Goal: Information Seeking & Learning: Learn about a topic

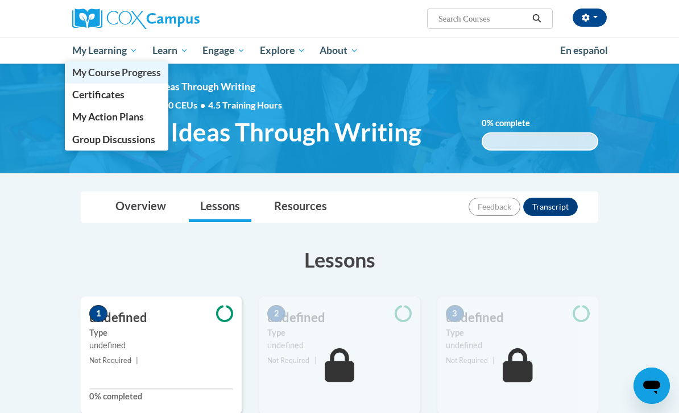
click at [151, 75] on span "My Course Progress" at bounding box center [116, 73] width 89 height 12
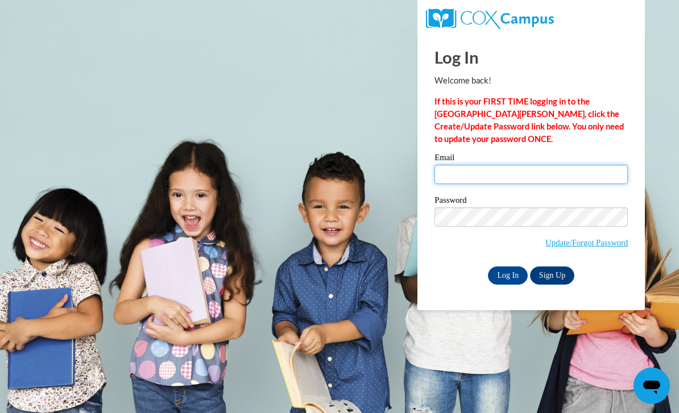
type input "mgsullivan2@crimson.ua.edu"
click at [508, 275] on input "Log In" at bounding box center [508, 276] width 40 height 18
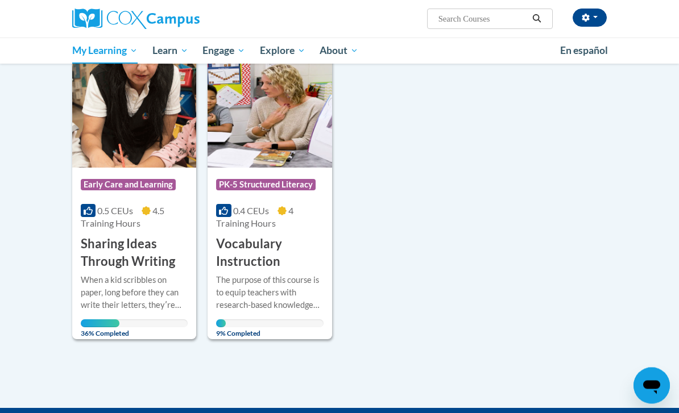
scroll to position [486, 0]
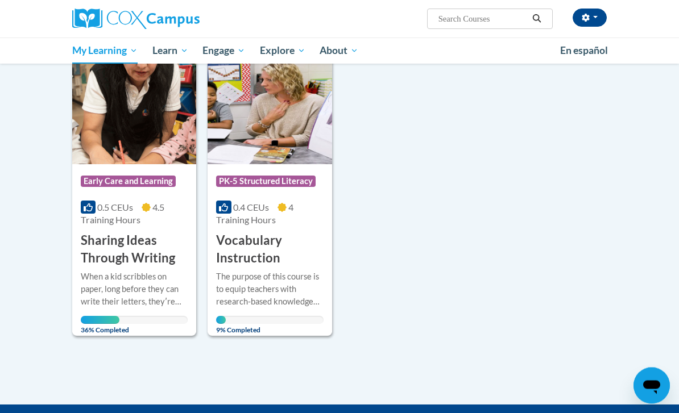
click at [166, 268] on div "More Info Open When a kid scribbles on paper, long before they can write their …" at bounding box center [134, 301] width 124 height 66
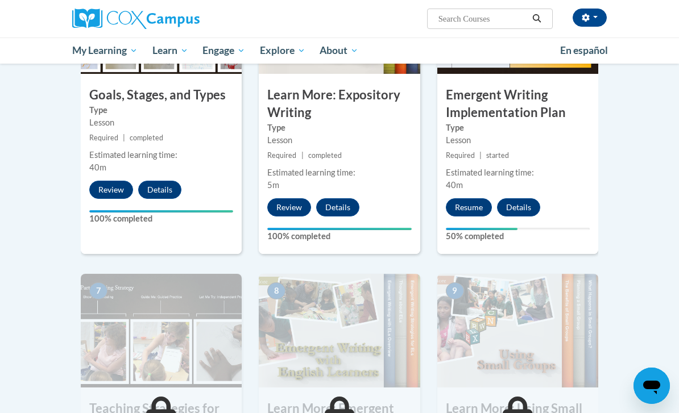
scroll to position [652, 0]
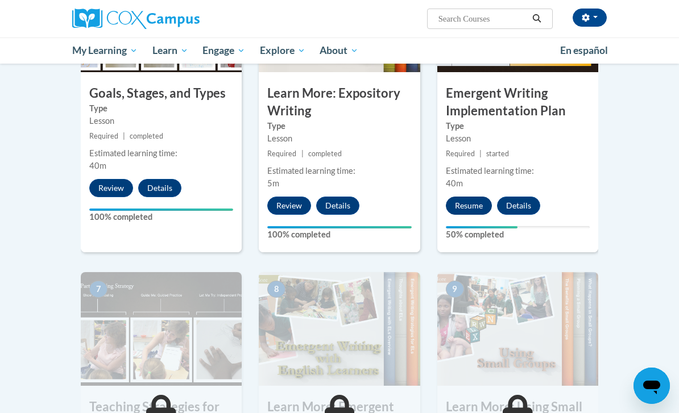
click at [466, 202] on button "Resume" at bounding box center [469, 206] width 46 height 18
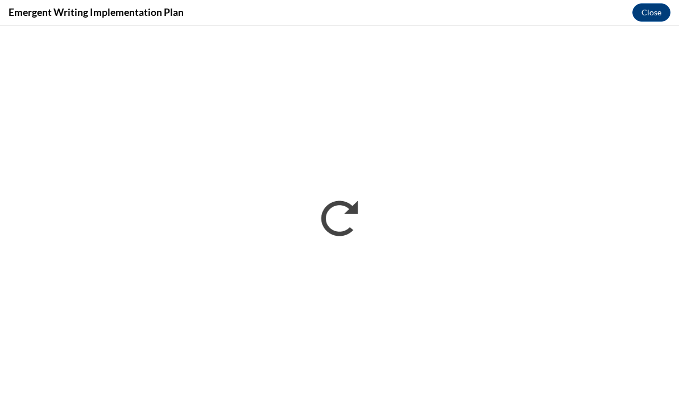
scroll to position [0, 0]
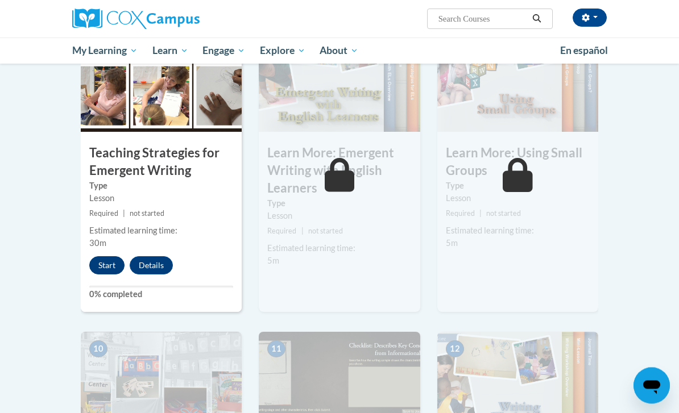
click at [101, 264] on button "Start" at bounding box center [106, 266] width 35 height 18
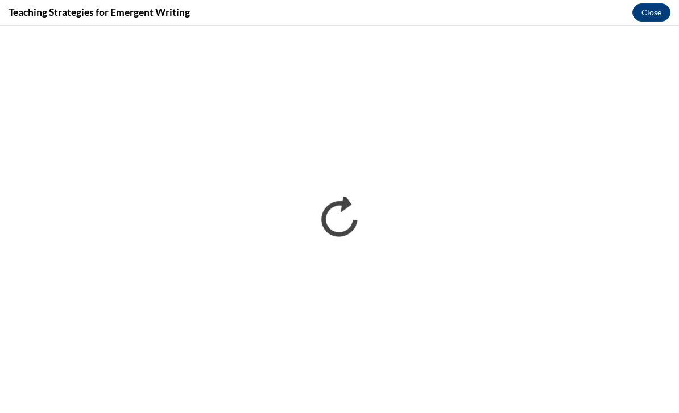
scroll to position [906, 0]
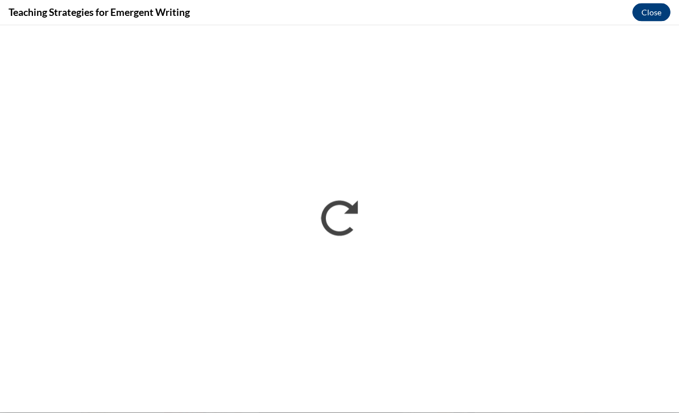
click at [637, 6] on button "Close" at bounding box center [651, 12] width 38 height 18
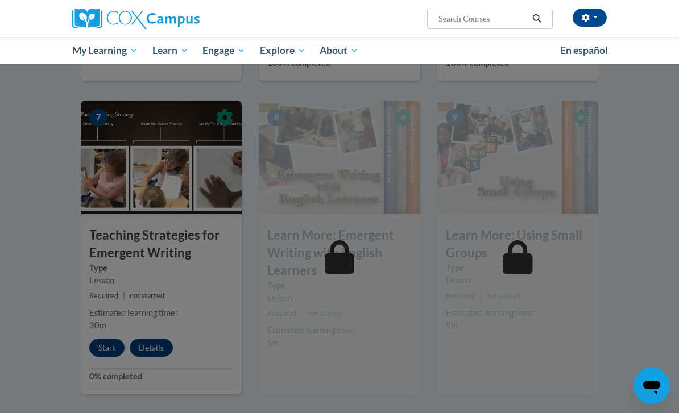
scroll to position [881, 0]
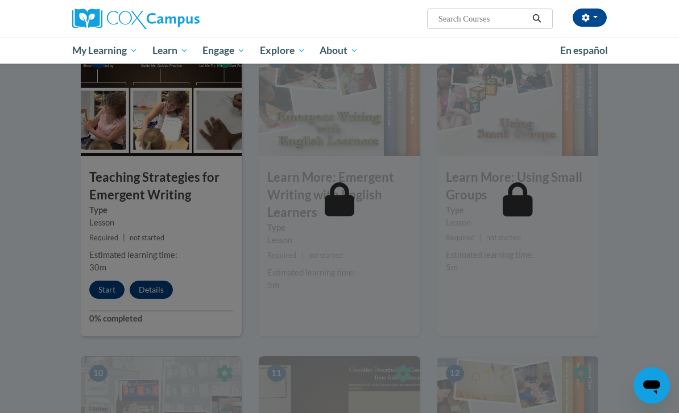
click at [101, 286] on div at bounding box center [339, 206] width 679 height 413
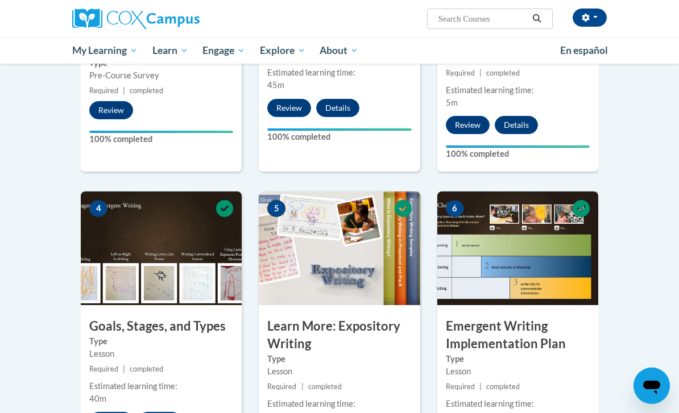
scroll to position [349, 0]
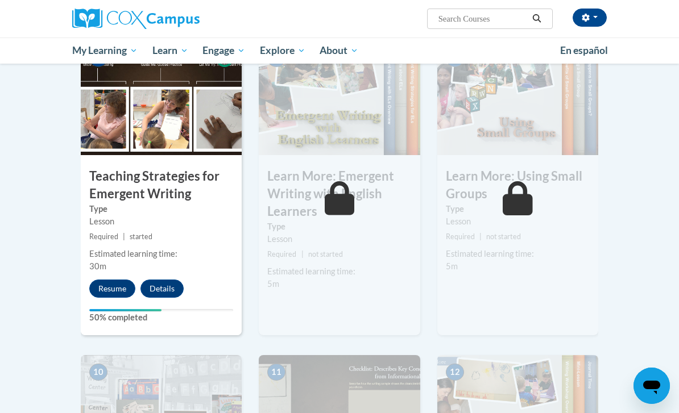
scroll to position [888, 0]
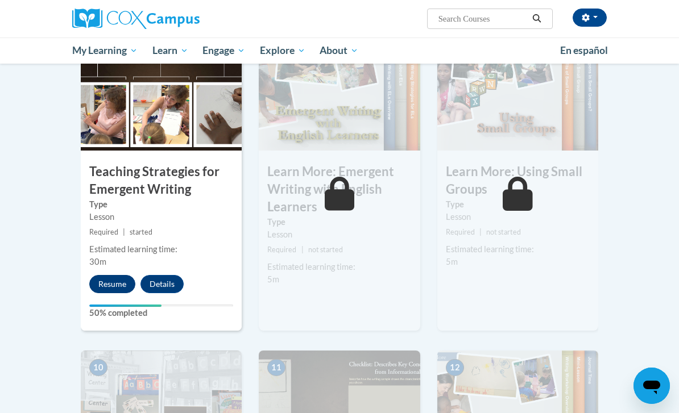
click at [117, 277] on button "Resume" at bounding box center [112, 284] width 46 height 18
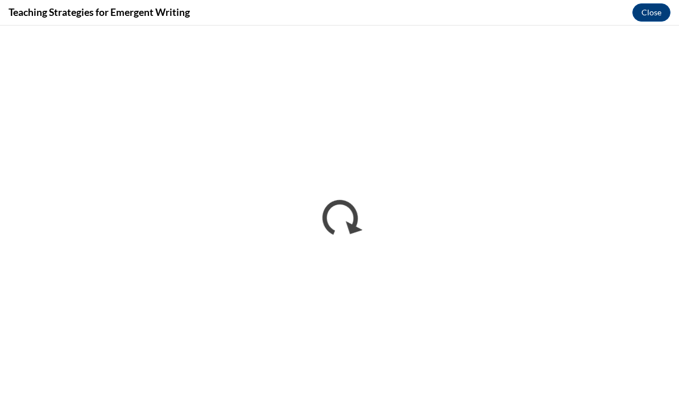
scroll to position [893, 0]
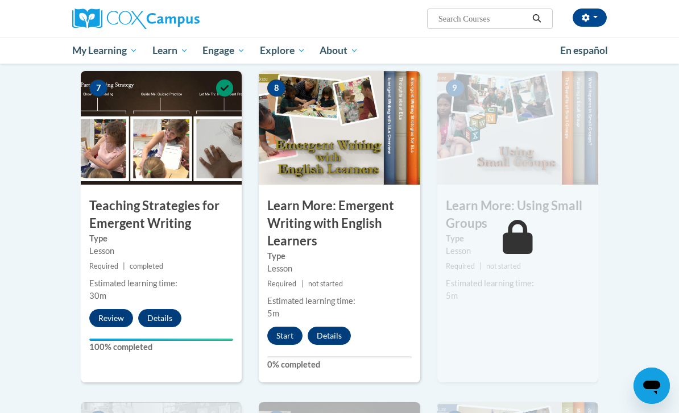
scroll to position [854, 0]
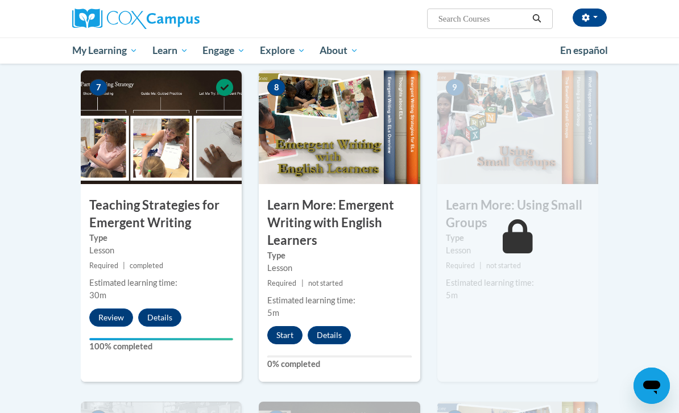
click at [277, 334] on button "Start" at bounding box center [284, 335] width 35 height 18
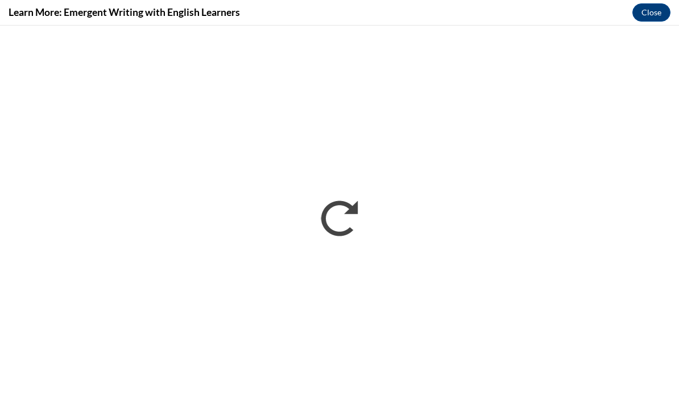
scroll to position [0, 0]
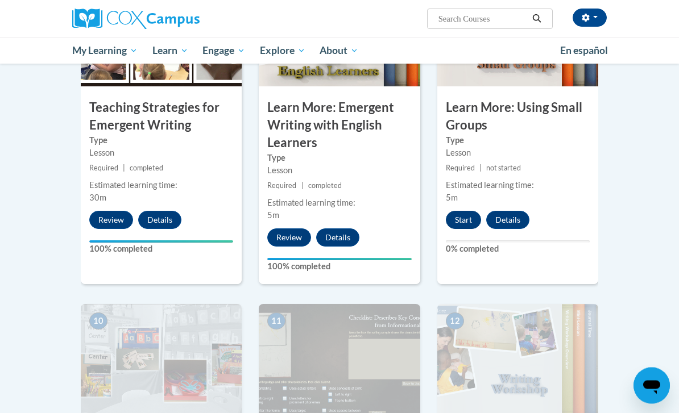
click at [475, 223] on button "Start" at bounding box center [463, 221] width 35 height 18
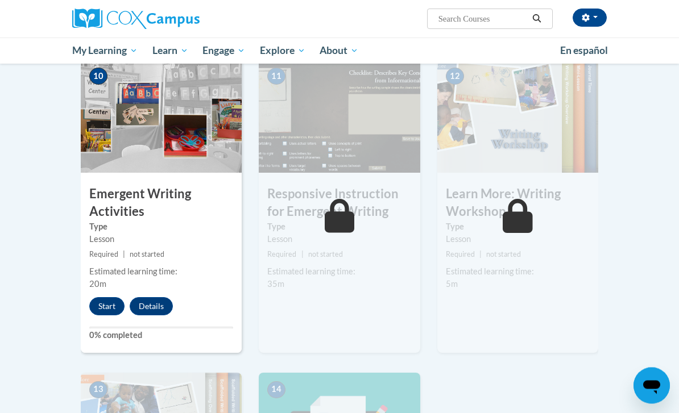
scroll to position [1197, 0]
click at [117, 283] on div "Estimated learning time: 20m" at bounding box center [161, 278] width 161 height 25
click at [109, 308] on button "Start" at bounding box center [106, 306] width 35 height 18
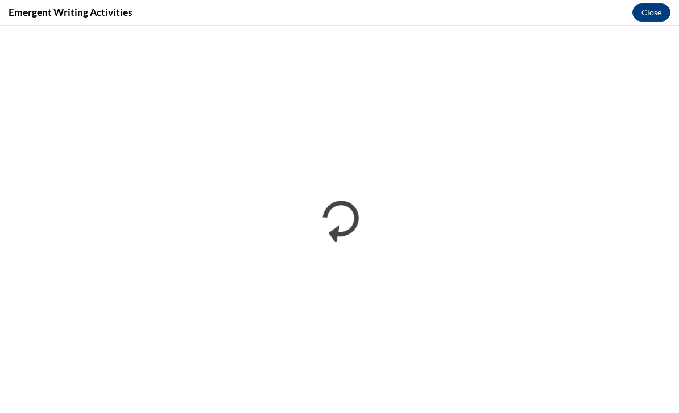
scroll to position [0, 0]
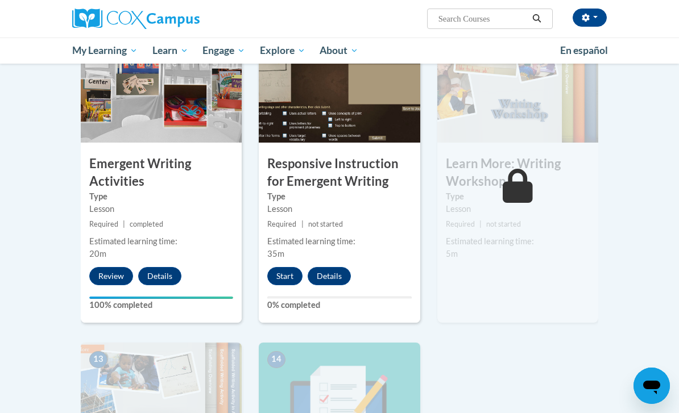
scroll to position [1227, 0]
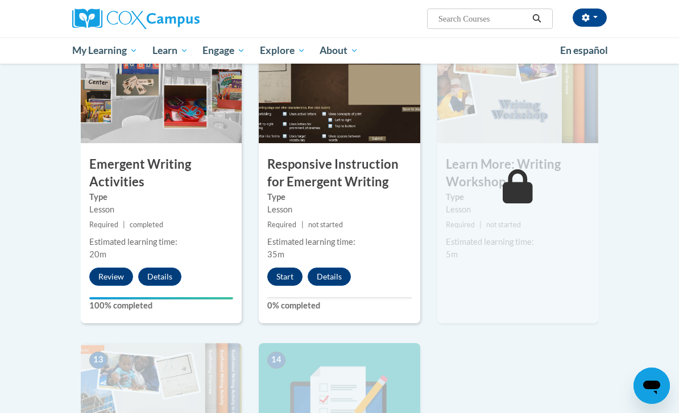
click at [285, 277] on button "Start" at bounding box center [284, 277] width 35 height 18
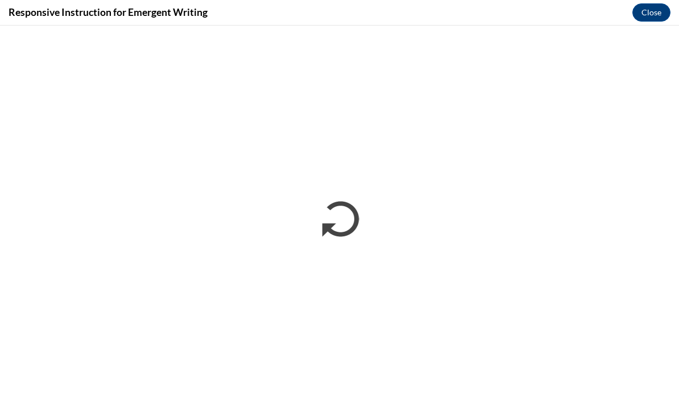
scroll to position [0, 0]
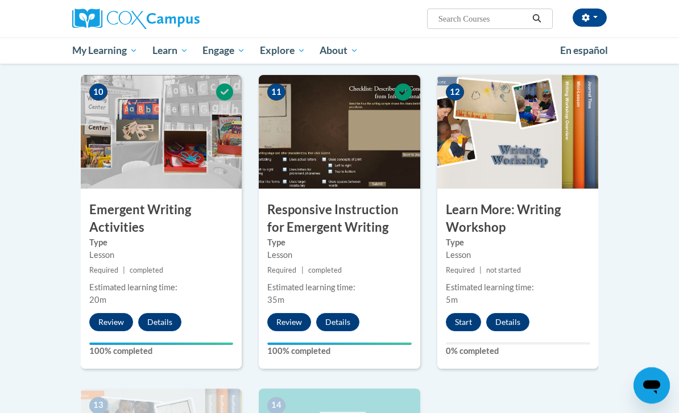
scroll to position [1181, 0]
click at [469, 317] on button "Start" at bounding box center [463, 322] width 35 height 18
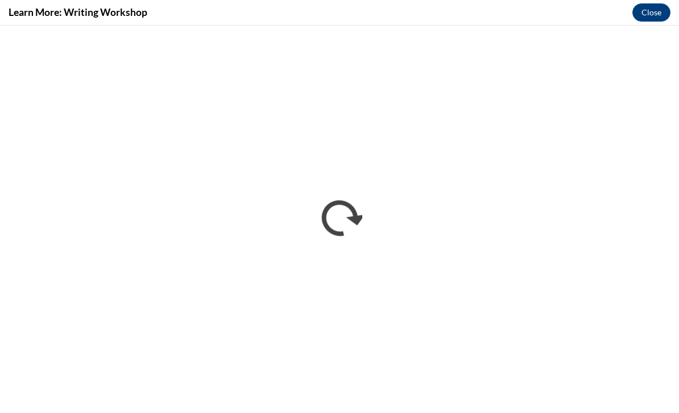
scroll to position [0, 0]
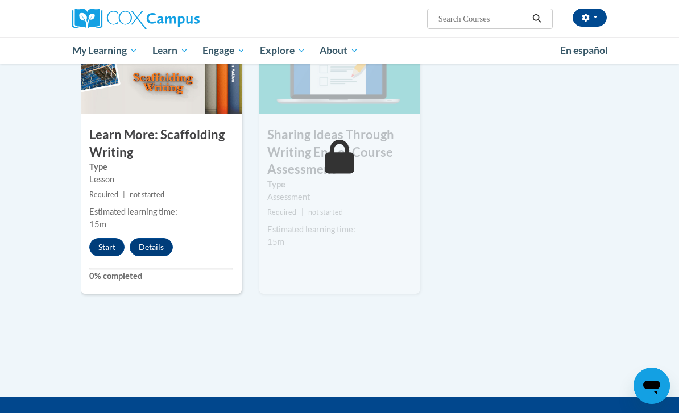
scroll to position [1569, 0]
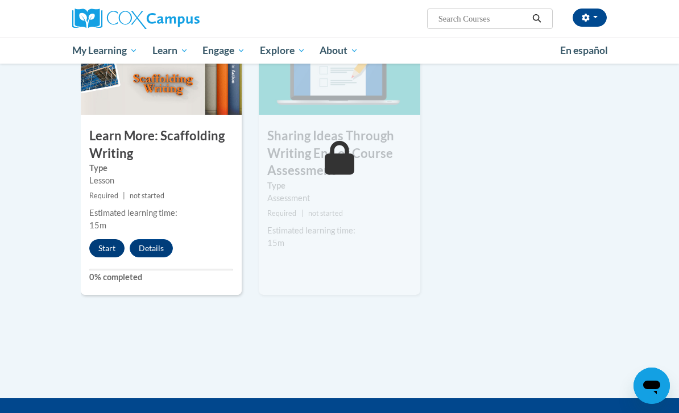
click at [102, 239] on button "Start" at bounding box center [106, 248] width 35 height 18
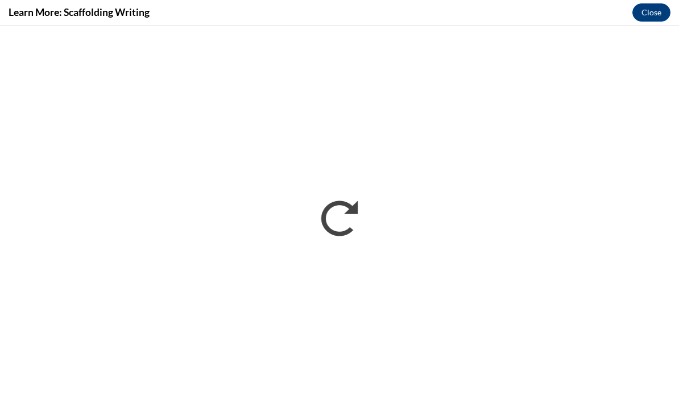
scroll to position [1605, 0]
